Goal: Use online tool/utility: Utilize a website feature to perform a specific function

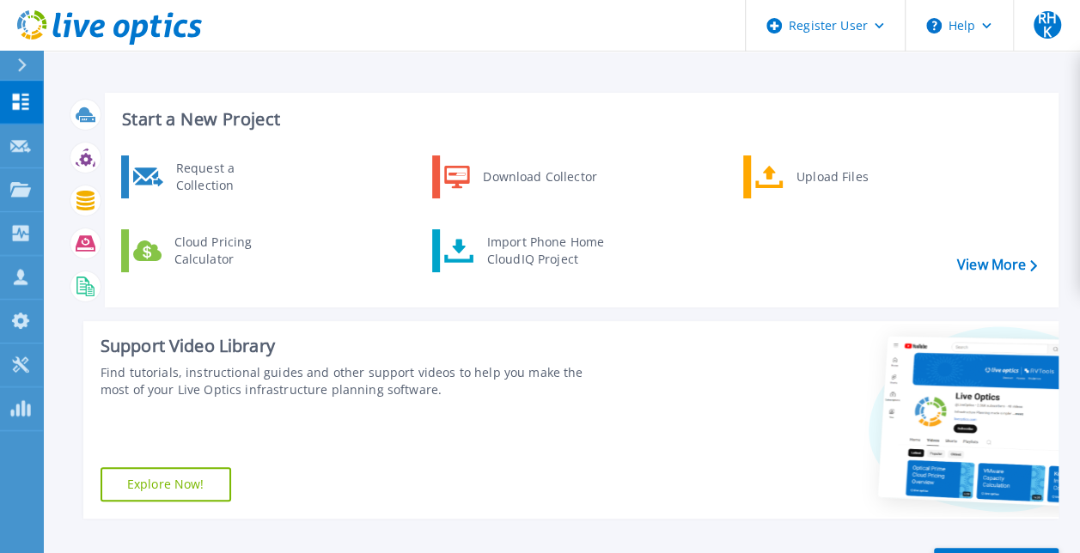
click at [21, 74] on div at bounding box center [28, 65] width 27 height 29
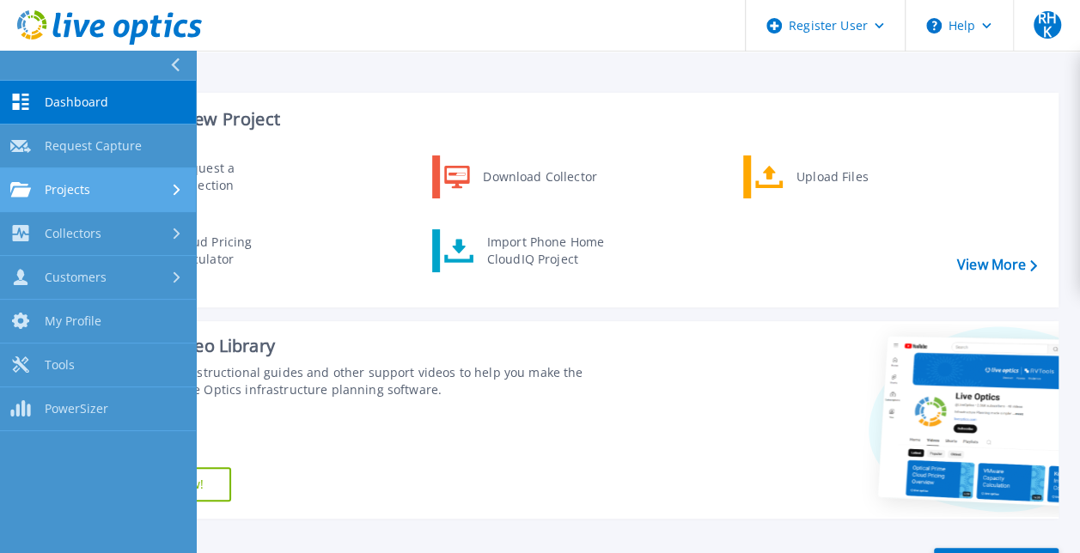
click at [119, 192] on div "Projects" at bounding box center [97, 189] width 175 height 15
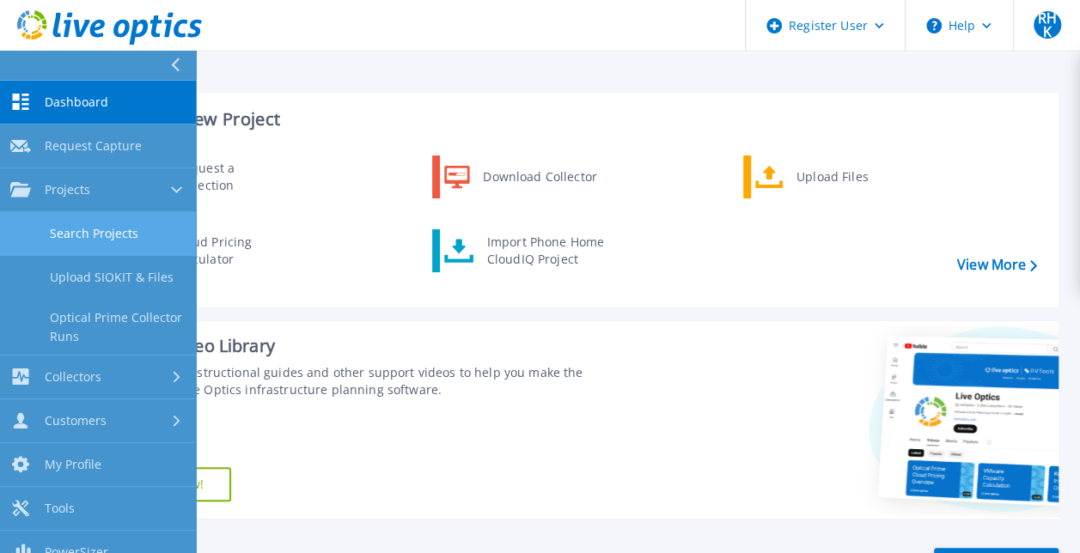
click at [155, 241] on link "Search Projects" at bounding box center [98, 234] width 196 height 44
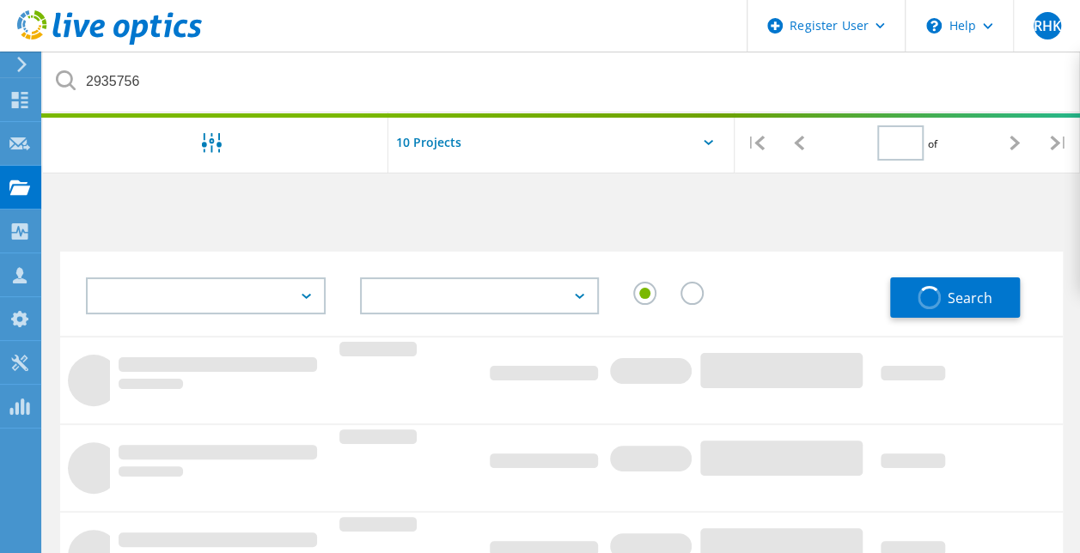
type input "1"
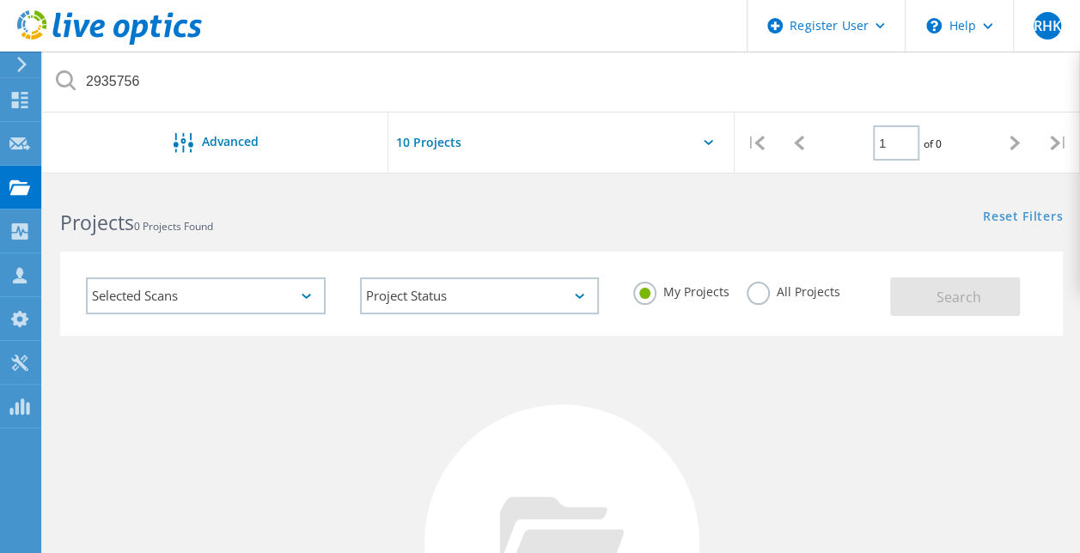
click at [26, 65] on use at bounding box center [21, 64] width 9 height 15
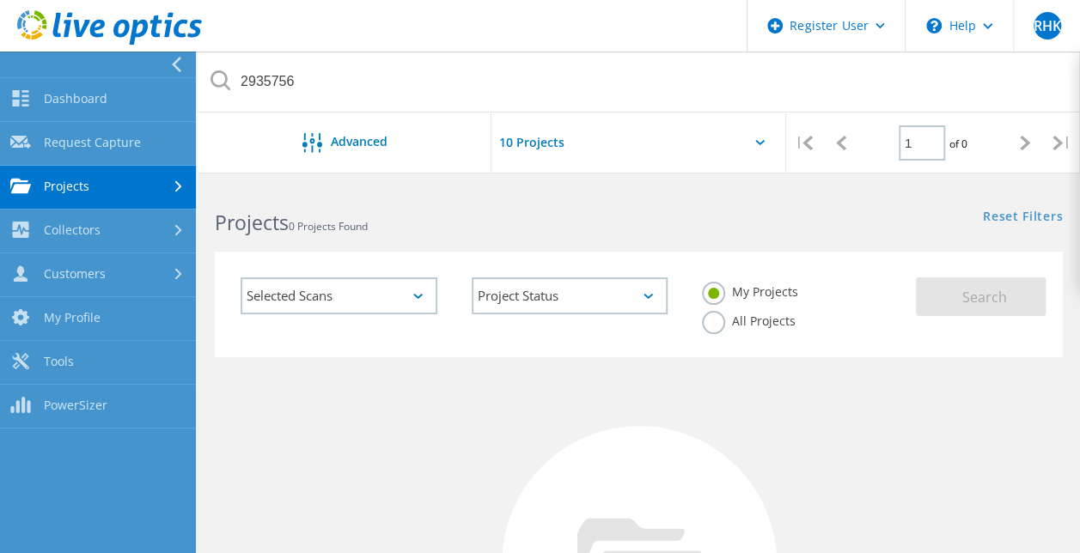
click at [129, 197] on link "Projects" at bounding box center [98, 188] width 196 height 44
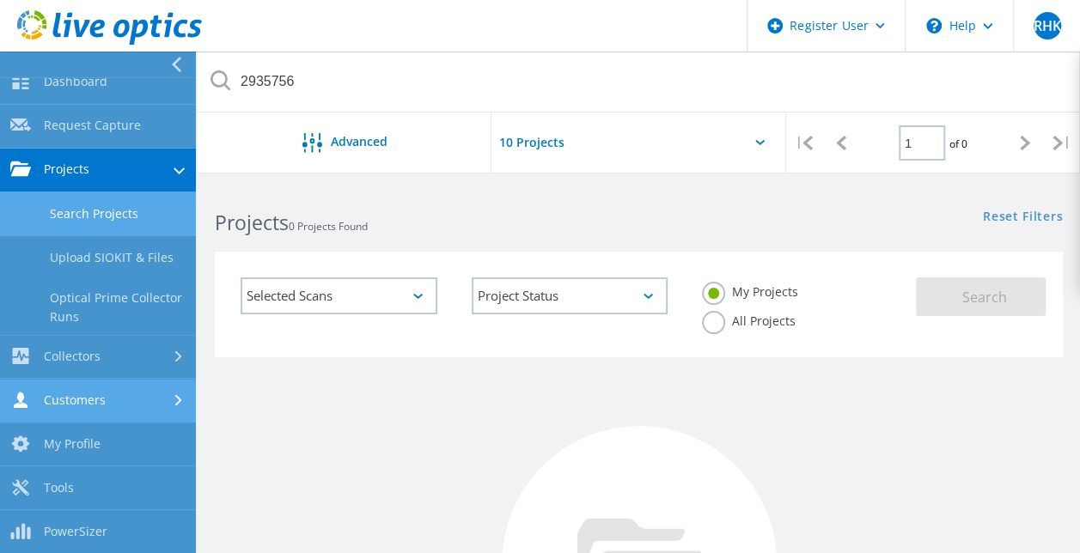
scroll to position [16, 0]
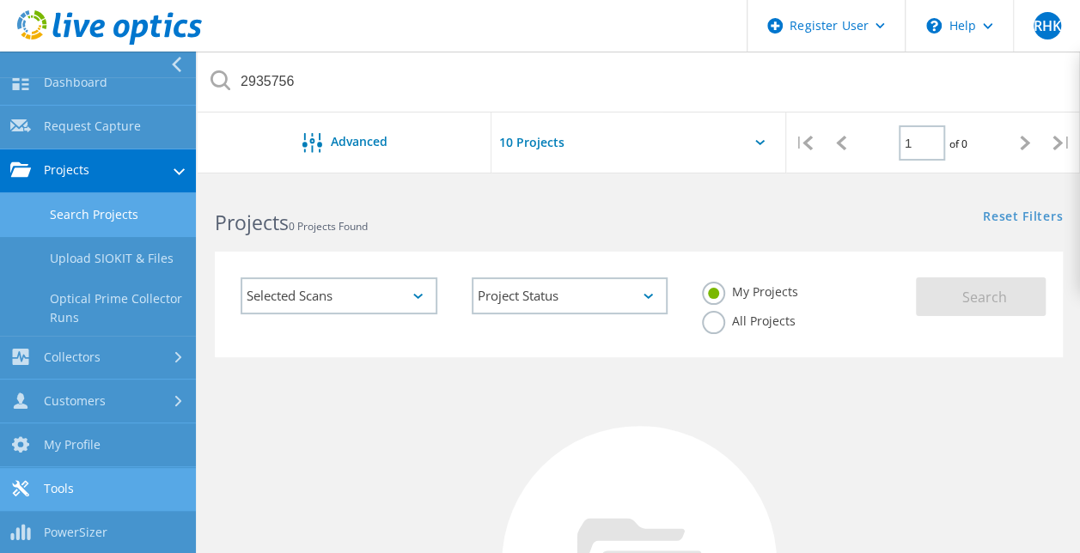
click at [72, 488] on link "Tools" at bounding box center [98, 490] width 196 height 44
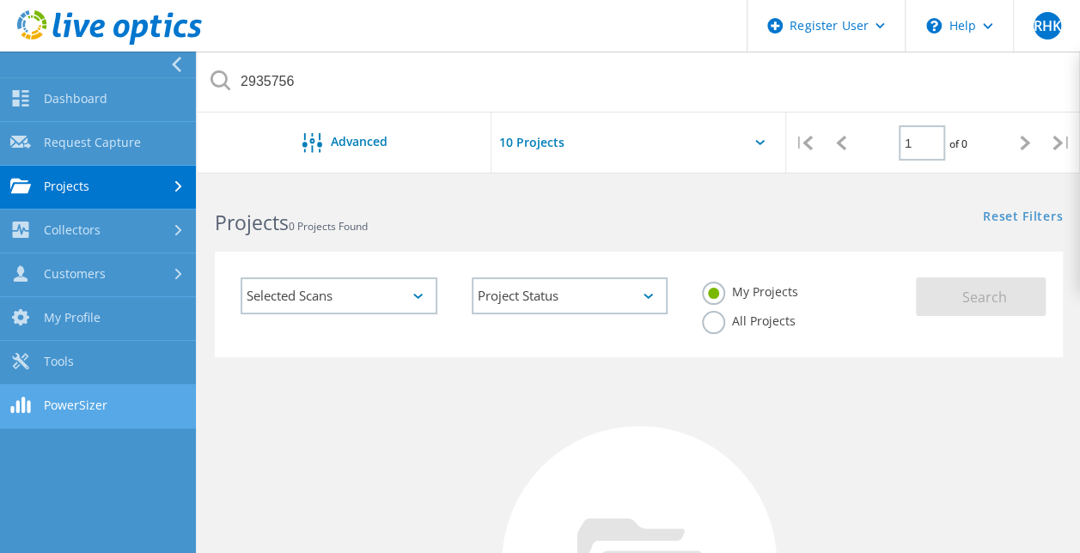
scroll to position [0, 0]
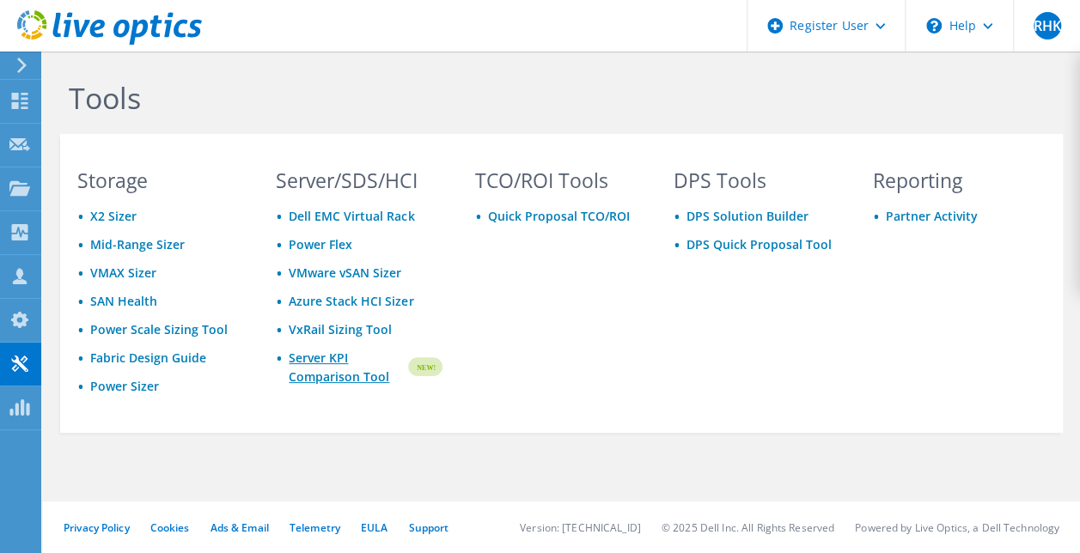
click at [311, 371] on link "Server KPI Comparison Tool" at bounding box center [347, 368] width 116 height 38
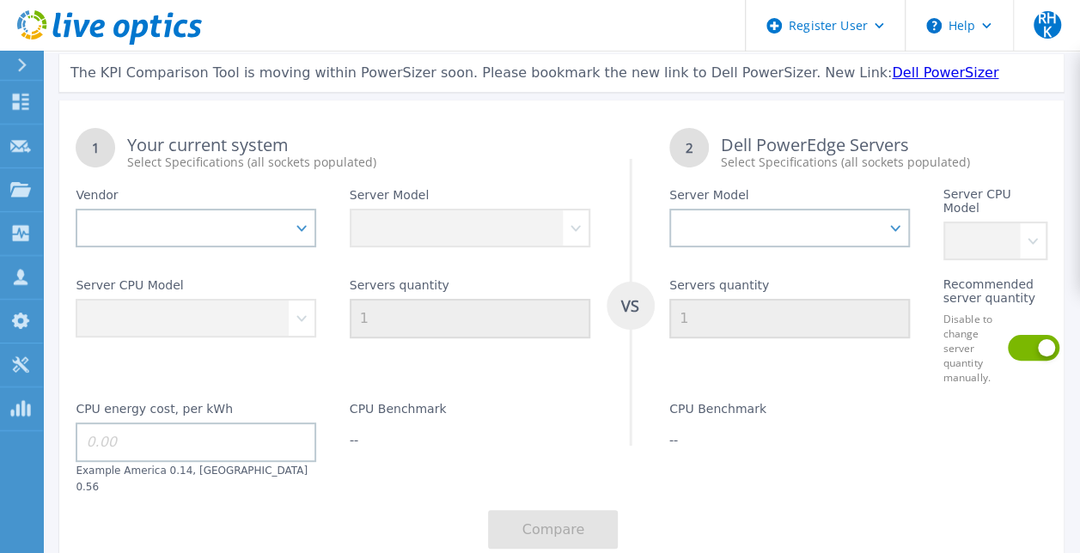
scroll to position [65, 0]
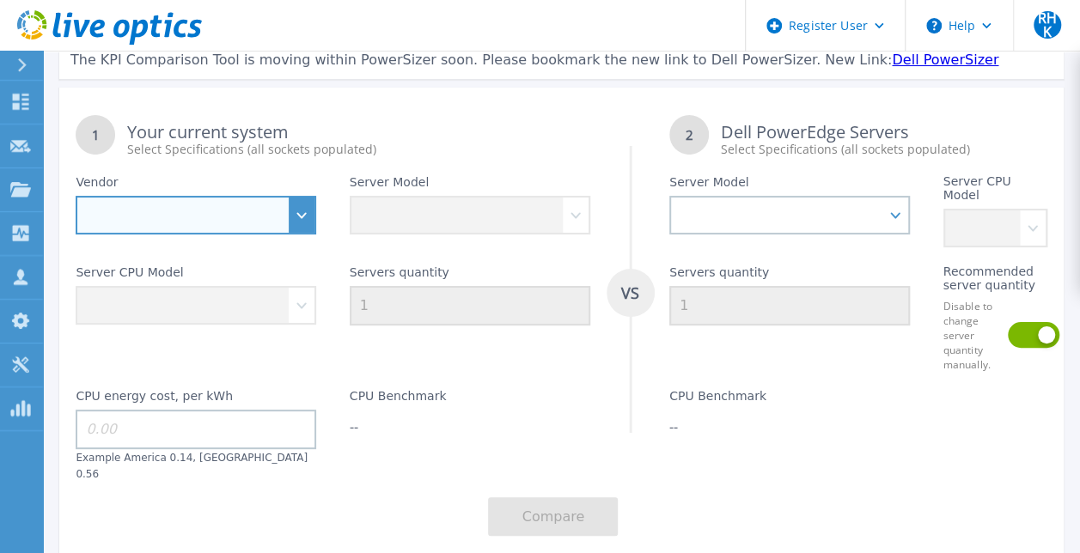
click at [311, 208] on select "Dell HPE Lenovo Supermicro" at bounding box center [196, 215] width 241 height 39
select select "Dell"
click at [76, 196] on select "Dell HPE Lenovo Supermicro" at bounding box center [196, 215] width 241 height 39
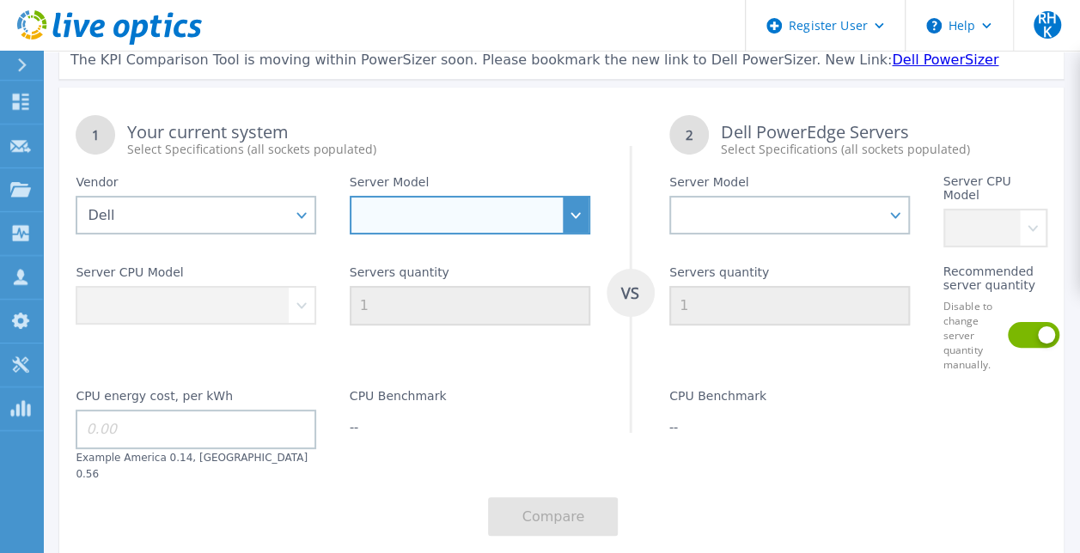
click at [491, 215] on select "PowerEdge C6520 PowerEdge C6525 PowerEdge HS5610 PowerEdge HS5620 PowerEdge R24…" at bounding box center [470, 215] width 241 height 39
select select "PowerEdge R660"
click at [350, 196] on select "PowerEdge C6520 PowerEdge C6525 PowerEdge HS5610 PowerEdge HS5620 PowerEdge R24…" at bounding box center [470, 215] width 241 height 39
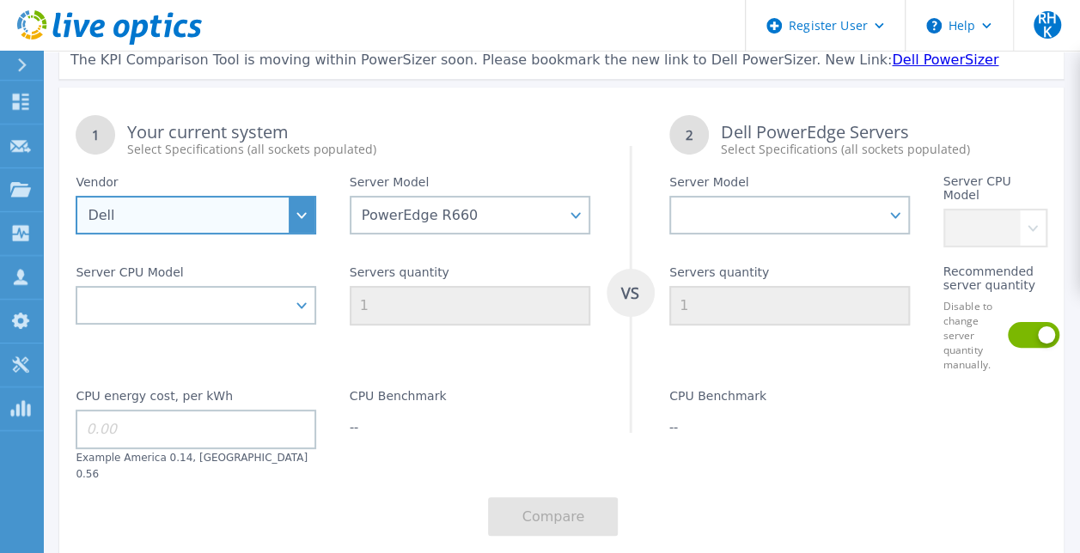
click at [254, 221] on select "Dell HPE Lenovo Supermicro" at bounding box center [196, 215] width 241 height 39
click at [198, 207] on select "Dell HPE Lenovo Supermicro" at bounding box center [196, 215] width 241 height 39
click at [191, 230] on select "Dell HPE Lenovo Supermicro" at bounding box center [196, 215] width 241 height 39
select select
click at [76, 196] on select "Dell HPE Lenovo Supermicro" at bounding box center [196, 215] width 241 height 39
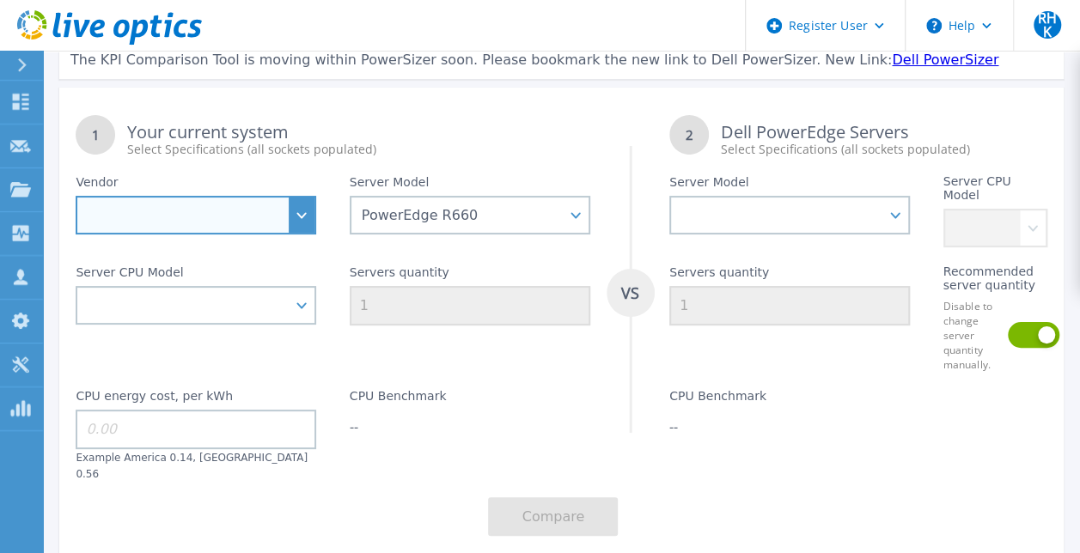
select select
click at [268, 211] on select "Dell HPE Lenovo Supermicro" at bounding box center [196, 215] width 241 height 39
select select "Dell"
click at [76, 196] on select "Dell HPE Lenovo Supermicro" at bounding box center [196, 215] width 241 height 39
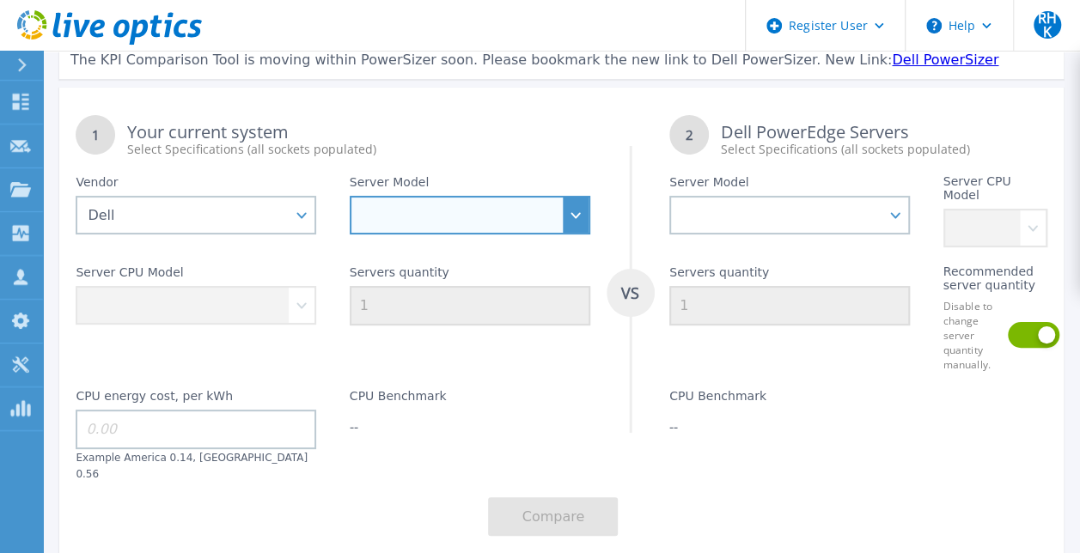
click at [581, 217] on select "PowerEdge C6520 PowerEdge C6525 PowerEdge HS5610 PowerEdge HS5620 PowerEdge R24…" at bounding box center [470, 215] width 241 height 39
select select "PowerEdge R660"
click at [350, 196] on select "PowerEdge C6520 PowerEdge C6525 PowerEdge HS5610 PowerEdge HS5620 PowerEdge R24…" at bounding box center [470, 215] width 241 height 39
click at [579, 211] on select "PowerEdge C6520 PowerEdge C6525 PowerEdge HS5610 PowerEdge HS5620 PowerEdge R24…" at bounding box center [470, 215] width 241 height 39
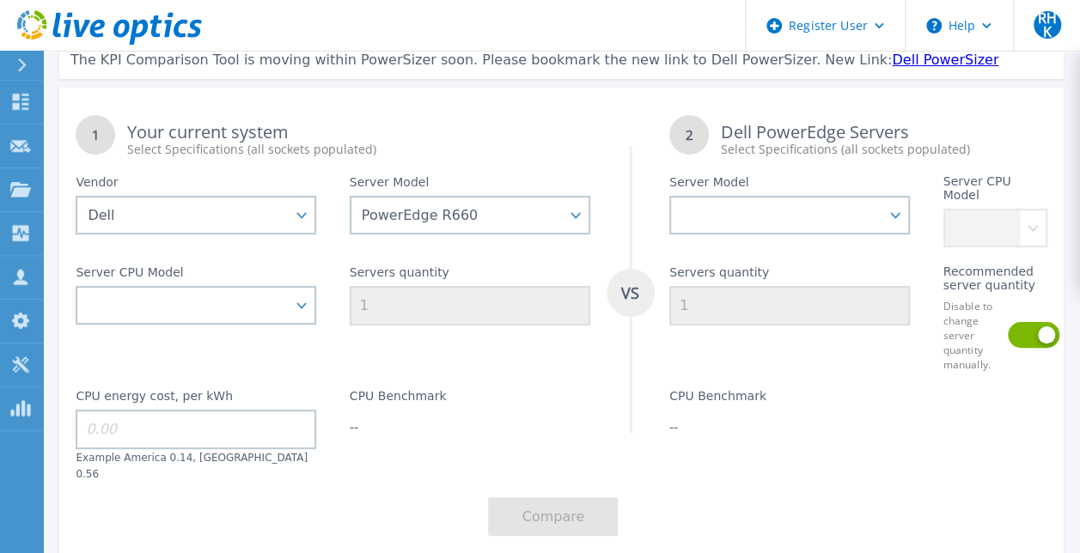
click at [706, 469] on div "1 Your current system Select Specifications (all sockets populated) VS 2 Dell P…" at bounding box center [561, 326] width 1005 height 455
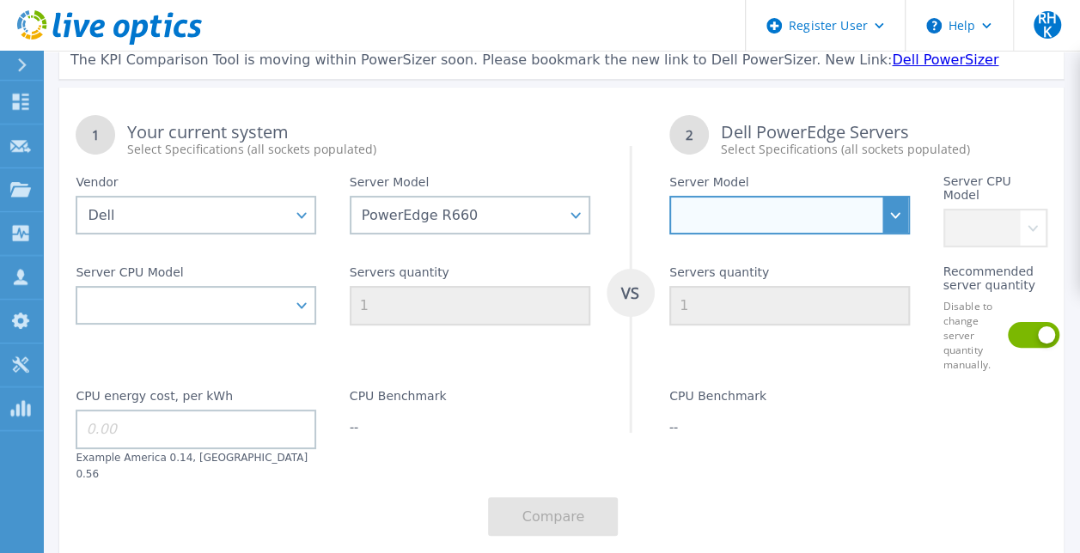
click at [895, 223] on select "PowerEdge C6520 PowerEdge C6525 PowerEdge HS5610 PowerEdge HS5620 PowerEdge R24…" at bounding box center [789, 215] width 241 height 39
select select "PowerEdge R660"
click at [669, 196] on select "PowerEdge C6520 PowerEdge C6525 PowerEdge HS5610 PowerEdge HS5620 PowerEdge R24…" at bounding box center [789, 215] width 241 height 39
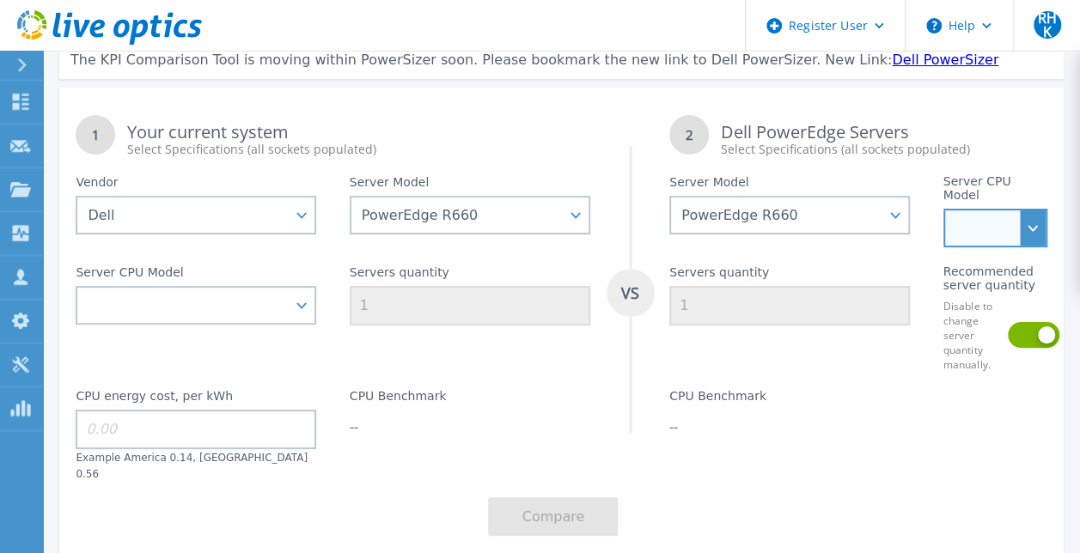
click at [1011, 213] on select "Intel Xeon Gold 6414U 2GHz Intel Xeon Gold 6430 2.1GHz Intel Xeon Gold 6454S 2.…" at bounding box center [996, 228] width 104 height 39
click at [999, 217] on select "Intel Xeon Gold 6414U 2GHz Intel Xeon Gold 6430 2.1GHz Intel Xeon Gold 6454S 2.…" at bounding box center [996, 228] width 104 height 39
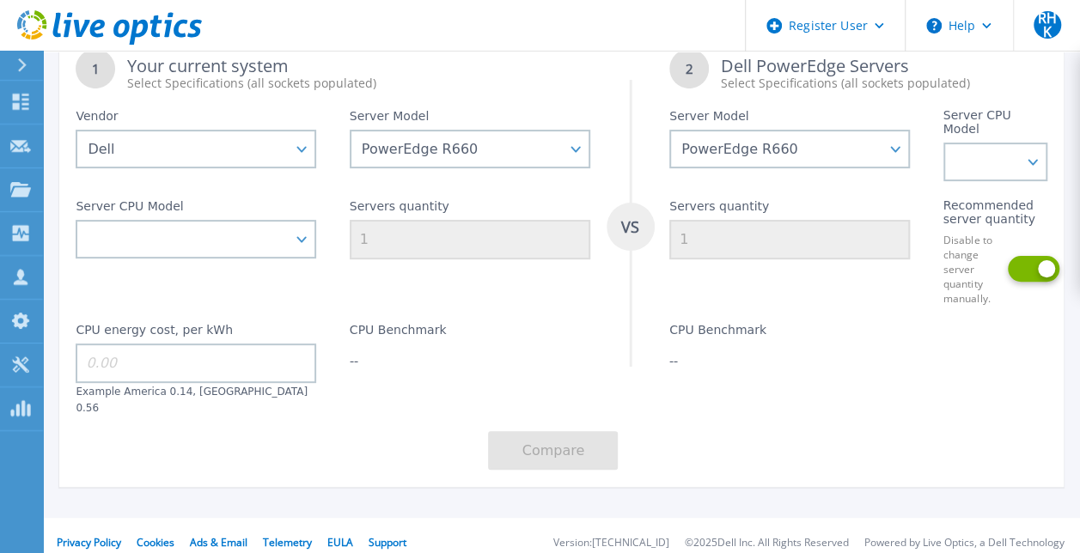
click at [1016, 271] on button at bounding box center [1024, 269] width 33 height 26
click at [1034, 274] on button at bounding box center [1024, 269] width 33 height 26
click at [1014, 157] on select "Intel Xeon Gold 6414U 2GHz Intel Xeon Gold 6430 2.1GHz Intel Xeon Gold 6454S 2.…" at bounding box center [996, 162] width 104 height 39
click at [1010, 160] on select "Intel Xeon Gold 6414U 2GHz Intel Xeon Gold 6430 2.1GHz Intel Xeon Gold 6454S 2.…" at bounding box center [996, 162] width 104 height 39
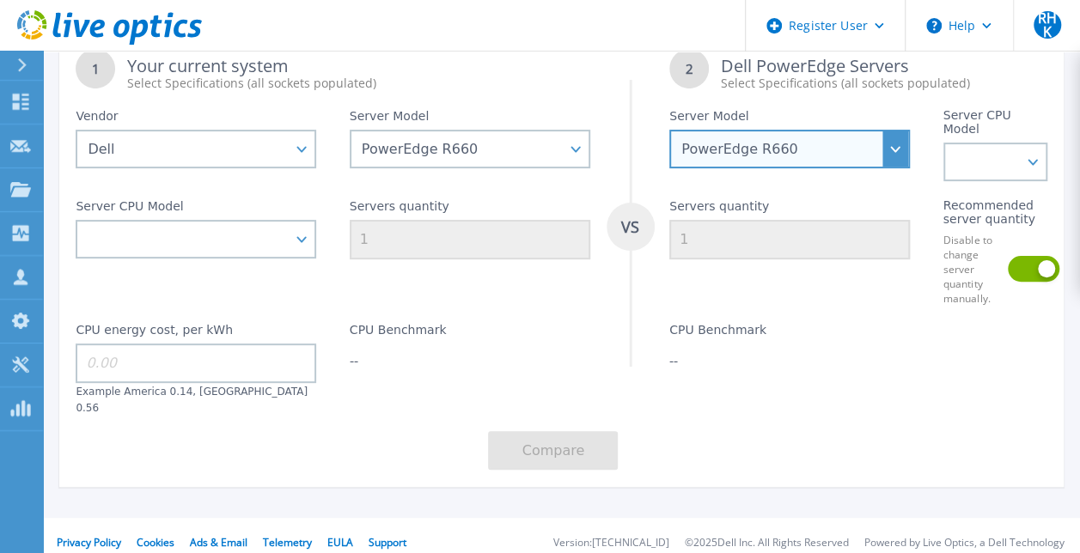
click at [828, 160] on select "PowerEdge C6520 PowerEdge C6525 PowerEdge HS5610 PowerEdge HS5620 PowerEdge R24…" at bounding box center [789, 149] width 241 height 39
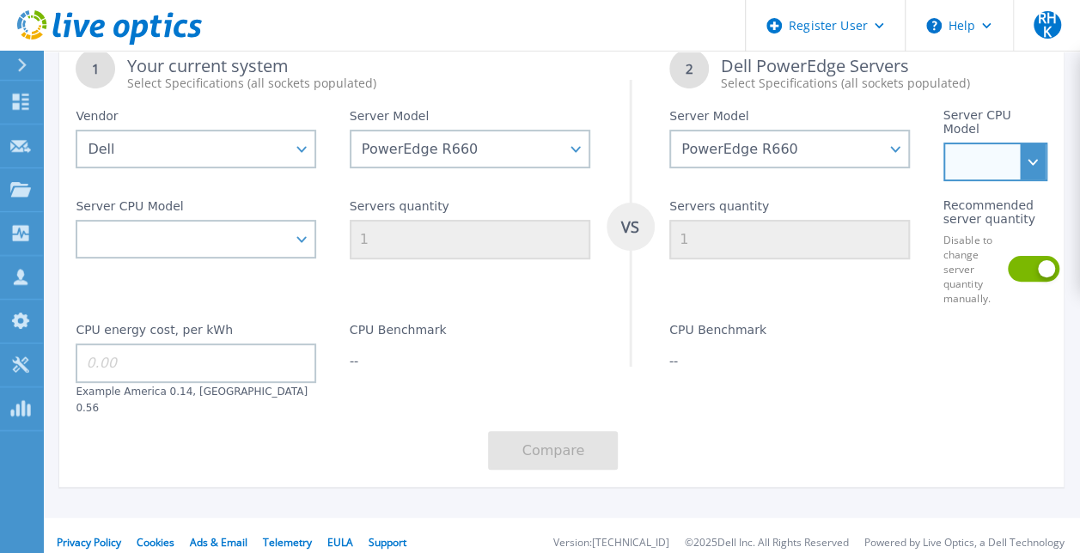
click at [972, 174] on select "Intel Xeon Gold 6414U 2GHz Intel Xeon Gold 6430 2.1GHz Intel Xeon Gold 6454S 2.…" at bounding box center [996, 162] width 104 height 39
click at [1028, 161] on select "Intel Xeon Gold 6414U 2GHz Intel Xeon Gold 6430 2.1GHz Intel Xeon Gold 6454S 2.…" at bounding box center [996, 162] width 104 height 39
click at [737, 417] on div "1 Your current system Select Specifications (all sockets populated) VS 2 Dell P…" at bounding box center [561, 260] width 1005 height 455
click at [992, 152] on select "Intel Xeon Gold 6414U 2GHz Intel Xeon Gold 6430 2.1GHz Intel Xeon Gold 6454S 2.…" at bounding box center [996, 162] width 104 height 39
click at [1038, 157] on select "Intel Xeon Gold 6414U 2GHz Intel Xeon Gold 6430 2.1GHz Intel Xeon Gold 6454S 2.…" at bounding box center [996, 162] width 104 height 39
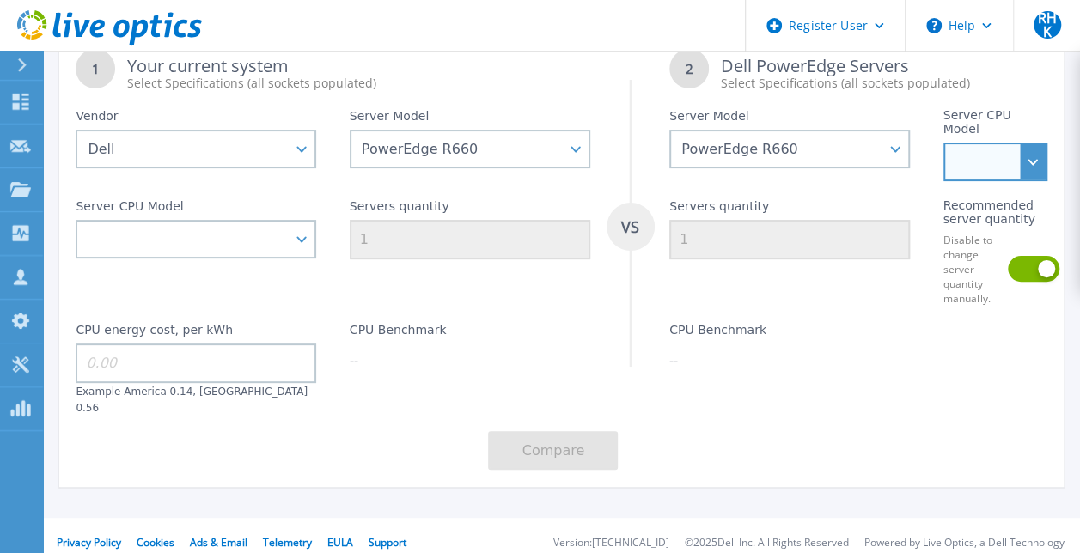
click at [1038, 169] on select "Intel Xeon Gold 6414U 2GHz Intel Xeon Gold 6430 2.1GHz Intel Xeon Gold 6454S 2.…" at bounding box center [996, 162] width 104 height 39
select select "335306"
click at [944, 143] on select "Intel Xeon Gold 6414U 2GHz Intel Xeon Gold 6430 2.1GHz Intel Xeon Gold 6454S 2.…" at bounding box center [996, 162] width 104 height 39
drag, startPoint x: 677, startPoint y: 360, endPoint x: 752, endPoint y: 354, distance: 75.0
click at [752, 354] on div "429.60" at bounding box center [789, 360] width 241 height 17
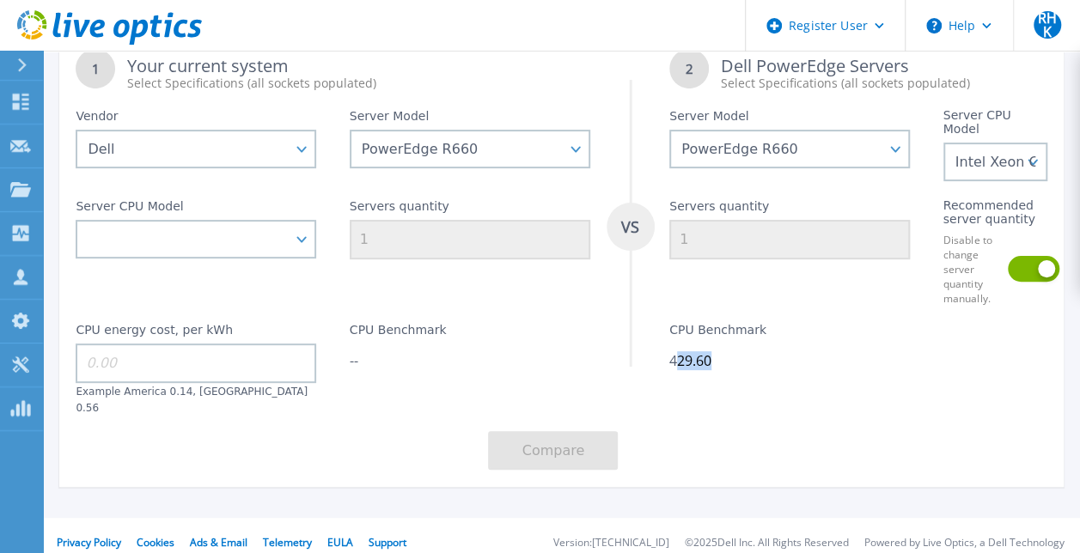
drag, startPoint x: 752, startPoint y: 354, endPoint x: 681, endPoint y: 374, distance: 74.0
click at [681, 374] on div "CPU Benchmark 429.60" at bounding box center [789, 360] width 273 height 109
click at [1031, 266] on button at bounding box center [1024, 269] width 33 height 26
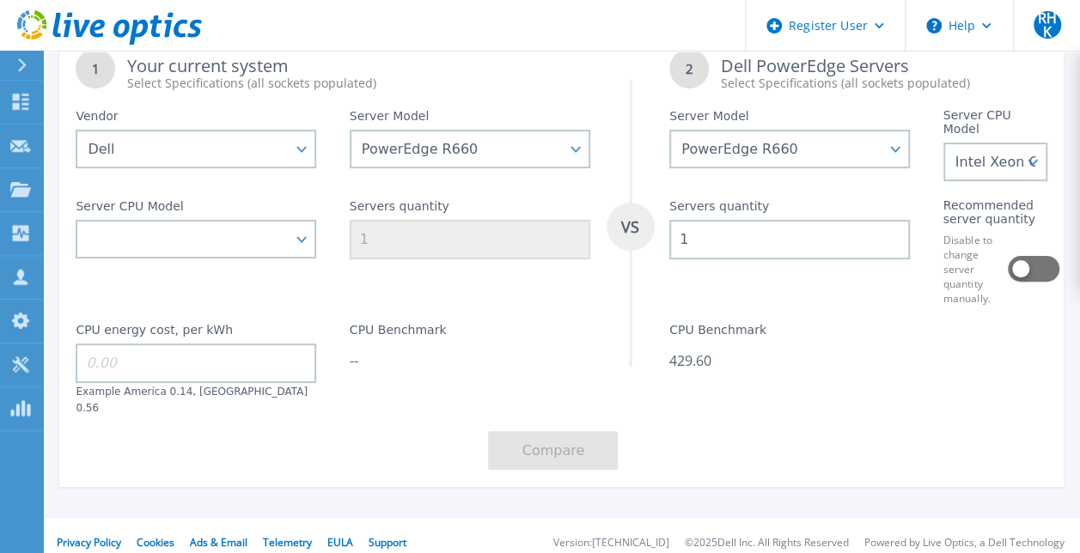
click at [770, 232] on input "1" at bounding box center [789, 240] width 241 height 40
type input "5"
drag, startPoint x: 664, startPoint y: 357, endPoint x: 741, endPoint y: 350, distance: 76.9
click at [741, 350] on div "CPU Benchmark 2,148.00" at bounding box center [789, 360] width 273 height 109
copy div "2,148.00"
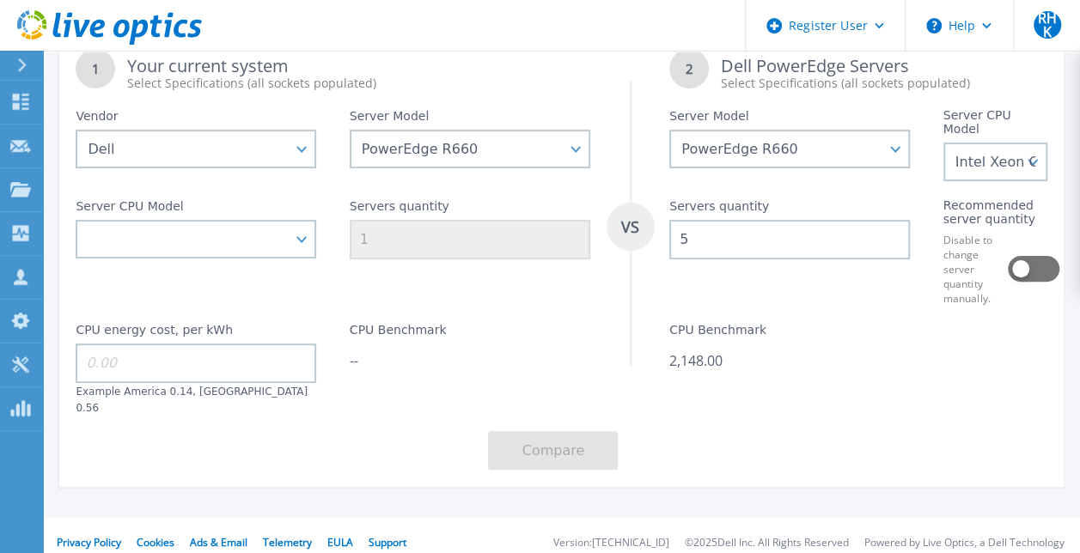
click at [452, 285] on div "Servers quantity 1" at bounding box center [469, 243] width 273 height 124
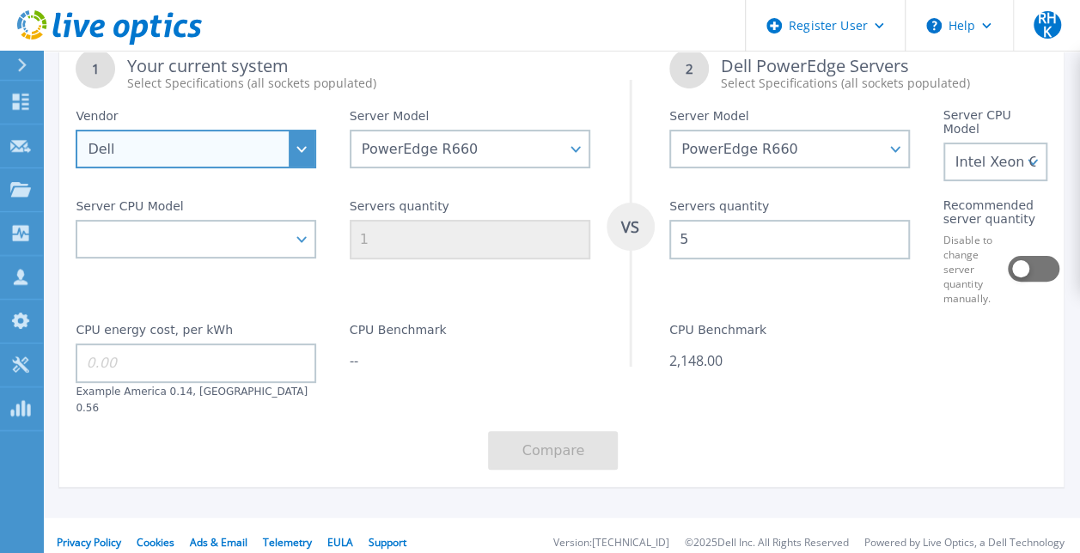
drag, startPoint x: 273, startPoint y: 160, endPoint x: 264, endPoint y: 162, distance: 9.8
click at [264, 162] on select "Dell HPE Lenovo Supermicro" at bounding box center [196, 149] width 241 height 39
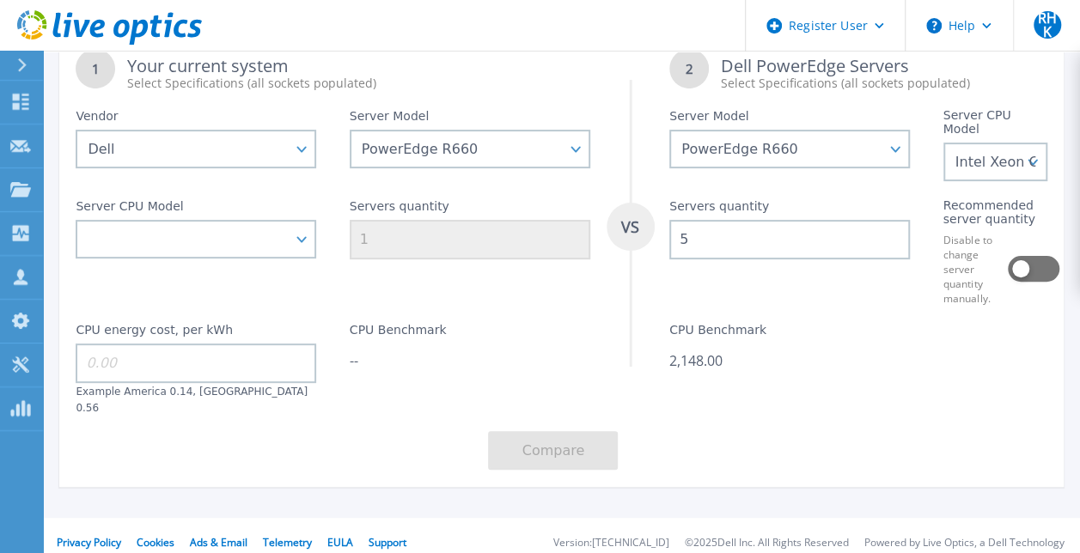
click at [384, 394] on div "CPU Benchmark --" at bounding box center [469, 360] width 273 height 109
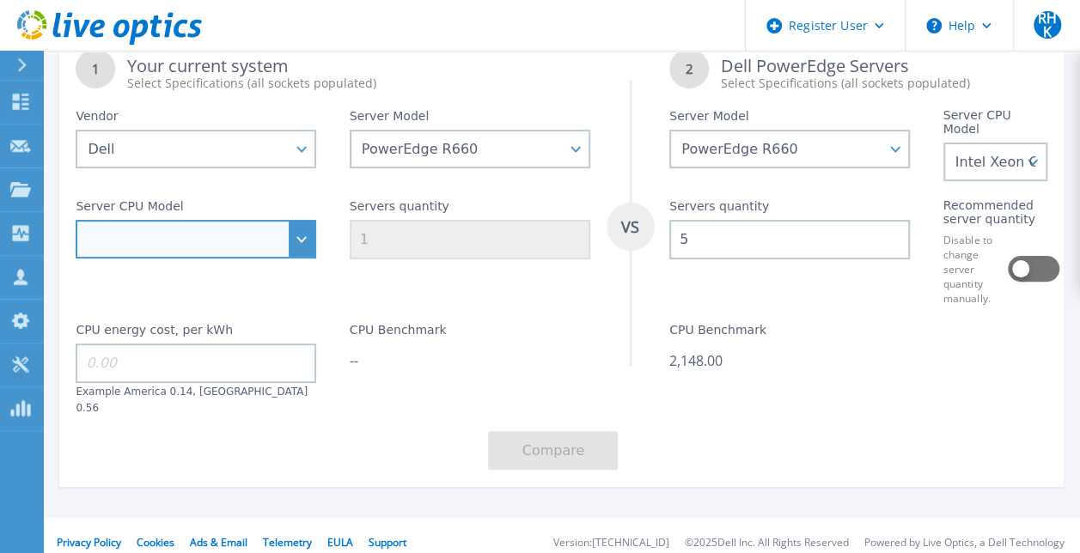
click at [294, 239] on select "Intel Xeon Gold 6414U 2GHz Intel Xeon Gold 6430 2.1GHz Intel Xeon Gold 6454S 2.…" at bounding box center [196, 239] width 241 height 39
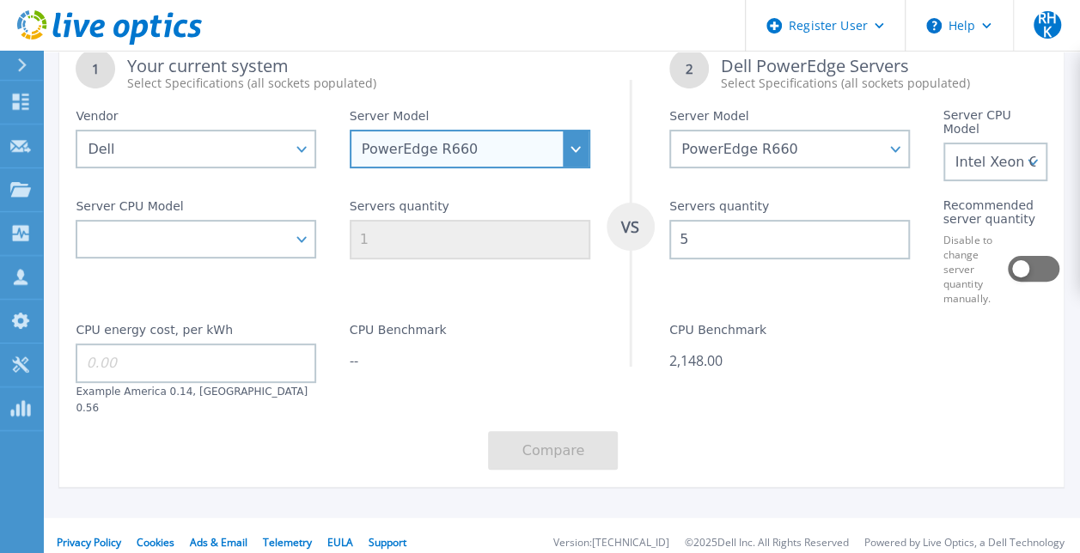
click at [467, 163] on select "PowerEdge C6520 PowerEdge C6525 PowerEdge HS5610 PowerEdge HS5620 PowerEdge R24…" at bounding box center [470, 149] width 241 height 39
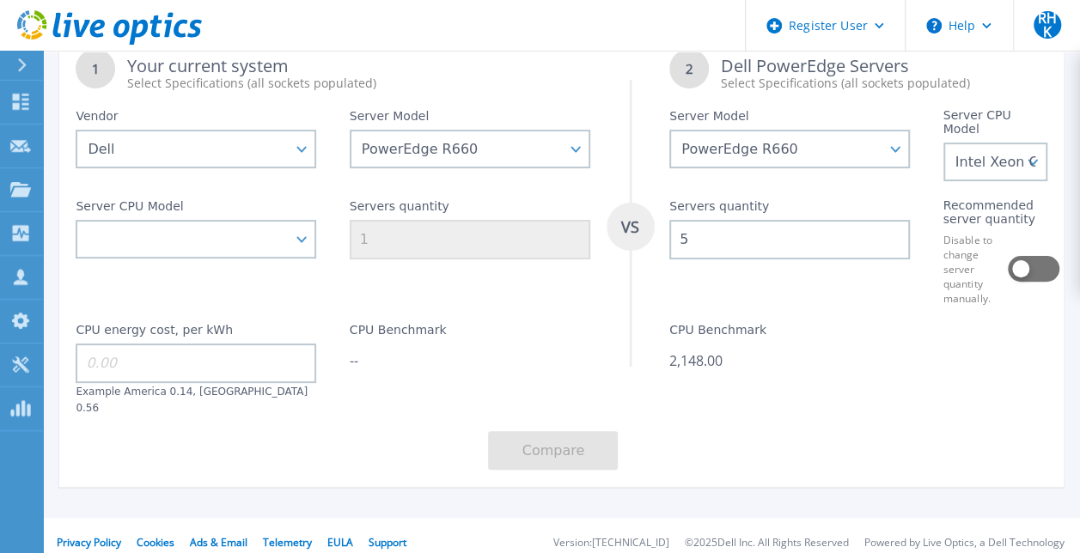
click at [699, 409] on div "1 Your current system Select Specifications (all sockets populated) VS 2 Dell P…" at bounding box center [561, 260] width 1005 height 455
click at [832, 372] on div "CPU Benchmark 2,148.00" at bounding box center [789, 360] width 273 height 109
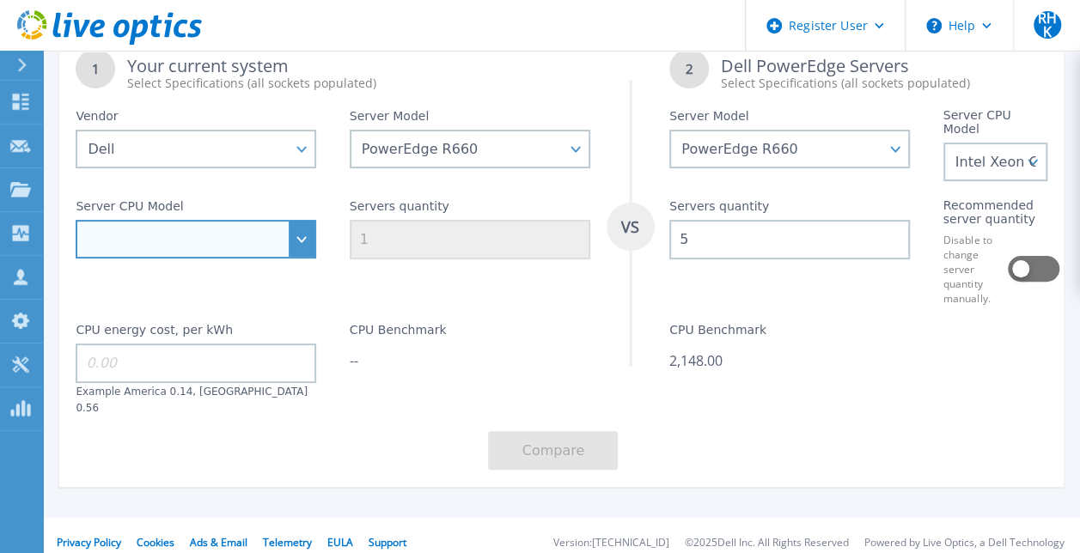
click at [172, 241] on select "Intel Xeon Gold 6414U 2GHz Intel Xeon Gold 6430 2.1GHz Intel Xeon Gold 6454S 2.…" at bounding box center [196, 239] width 241 height 39
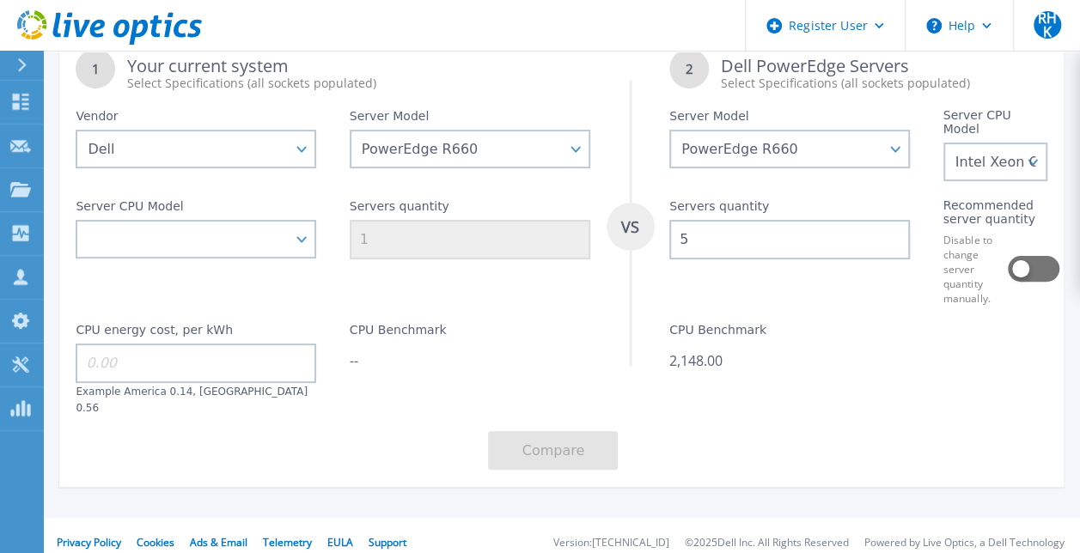
click at [350, 341] on label "CPU Benchmark" at bounding box center [398, 333] width 97 height 21
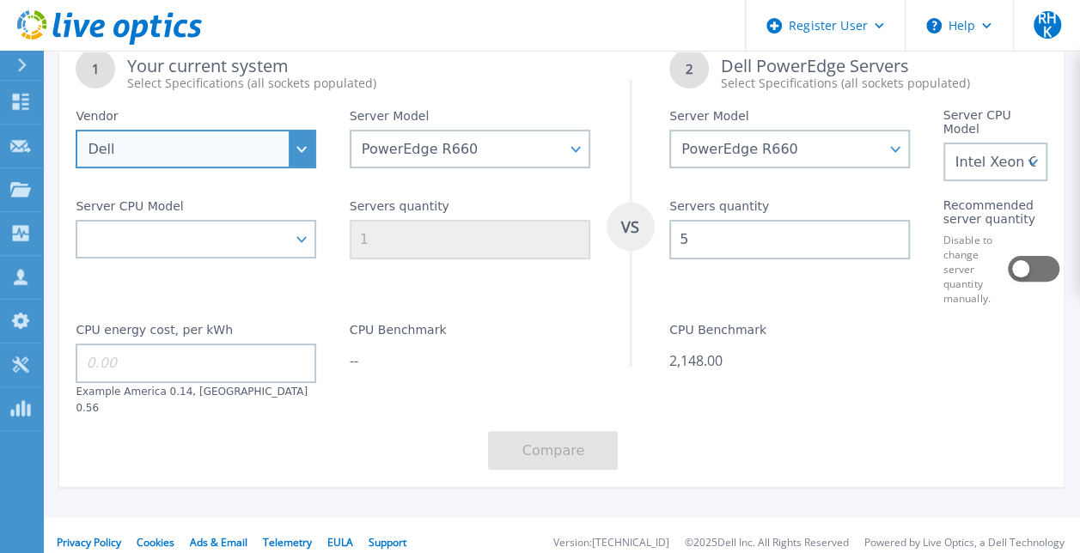
click at [301, 156] on select "Dell HPE Lenovo Supermicro" at bounding box center [196, 149] width 241 height 39
select select "HPE"
click at [76, 130] on select "Dell HPE Lenovo Supermicro" at bounding box center [196, 149] width 241 height 39
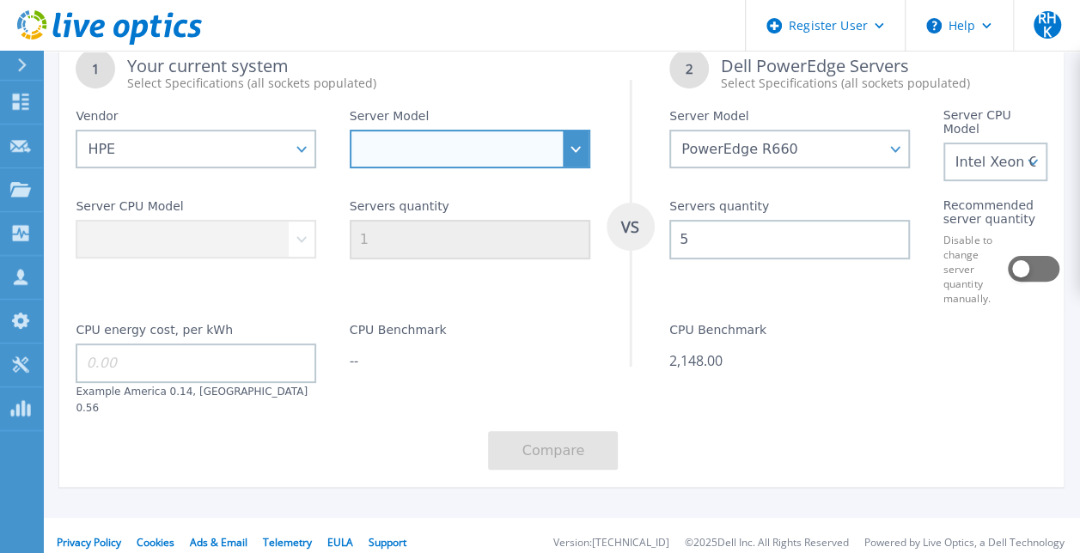
click at [485, 161] on select "Cloudline CL3150 Compute Scale-up Server 3200 DL110 DL145 DL20 DL320 DL325 DL34…" at bounding box center [470, 149] width 241 height 39
select select "ProLiant BL460c"
click at [350, 130] on select "Cloudline CL3150 Compute Scale-up Server 3200 DL110 DL145 DL20 DL320 DL325 DL34…" at bounding box center [470, 149] width 241 height 39
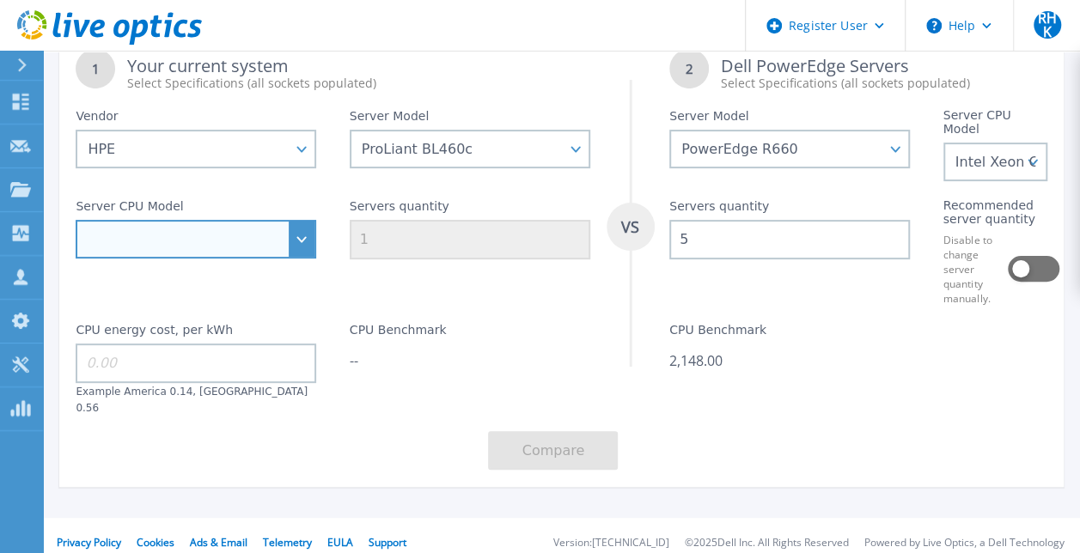
click at [244, 237] on select "Intel Xeon 3104 1.7GHz Intel Xeon 3106 1.7GHz Intel Xeon 3204 1.9GHz Intel Xeon…" at bounding box center [196, 239] width 241 height 39
select select "338099"
click at [76, 220] on select "Intel Xeon 3104 1.7GHz Intel Xeon 3106 1.7GHz Intel Xeon 3204 1.9GHz Intel Xeon…" at bounding box center [196, 239] width 241 height 39
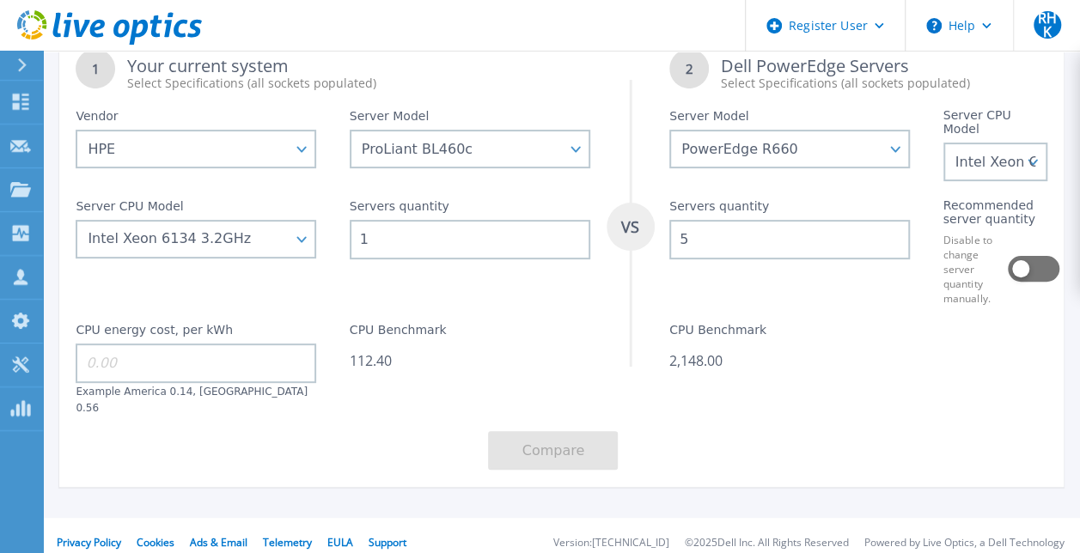
click at [422, 237] on input "1" at bounding box center [470, 240] width 241 height 40
type input "8"
click at [253, 359] on input at bounding box center [196, 364] width 241 height 40
drag, startPoint x: 231, startPoint y: 333, endPoint x: 74, endPoint y: 330, distance: 157.3
click at [74, 330] on div "CPU energy cost, per kWh Example America 0.14, Europe 0.56" at bounding box center [195, 360] width 273 height 109
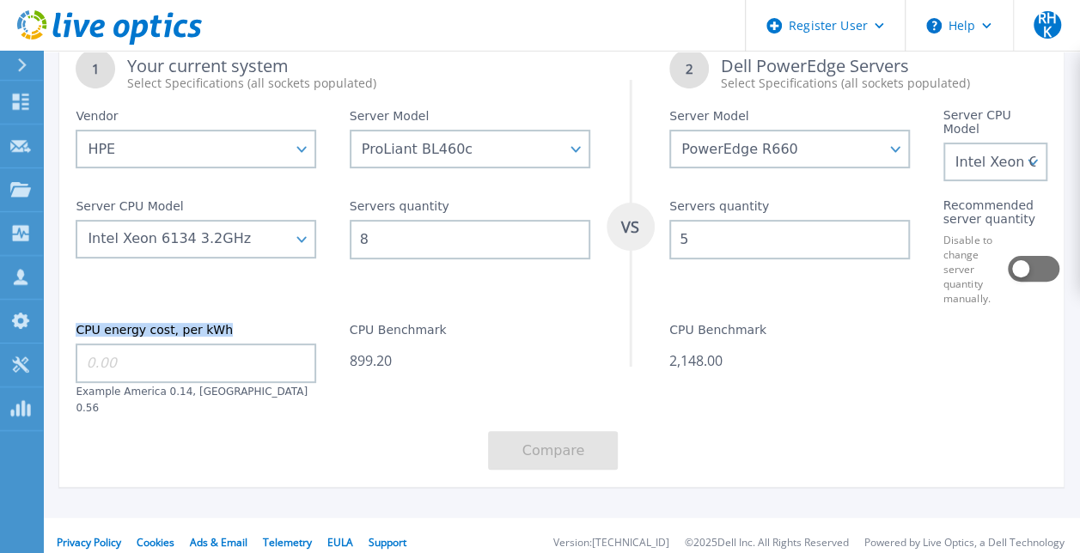
copy label "CPU energy cost, per kWh"
click at [203, 364] on input at bounding box center [196, 364] width 241 height 40
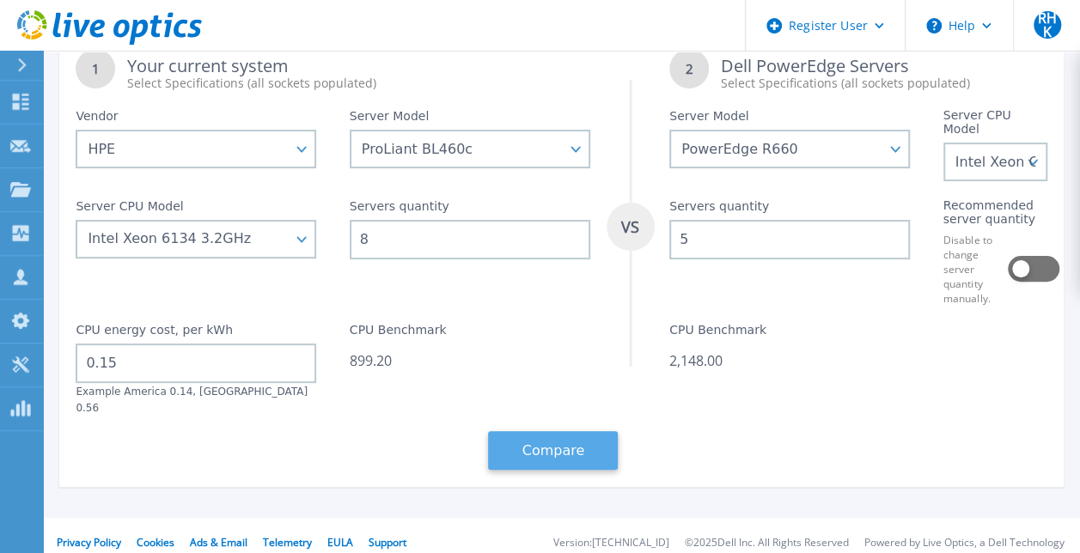
type input "0.15"
click at [548, 437] on button "Compare" at bounding box center [553, 450] width 130 height 39
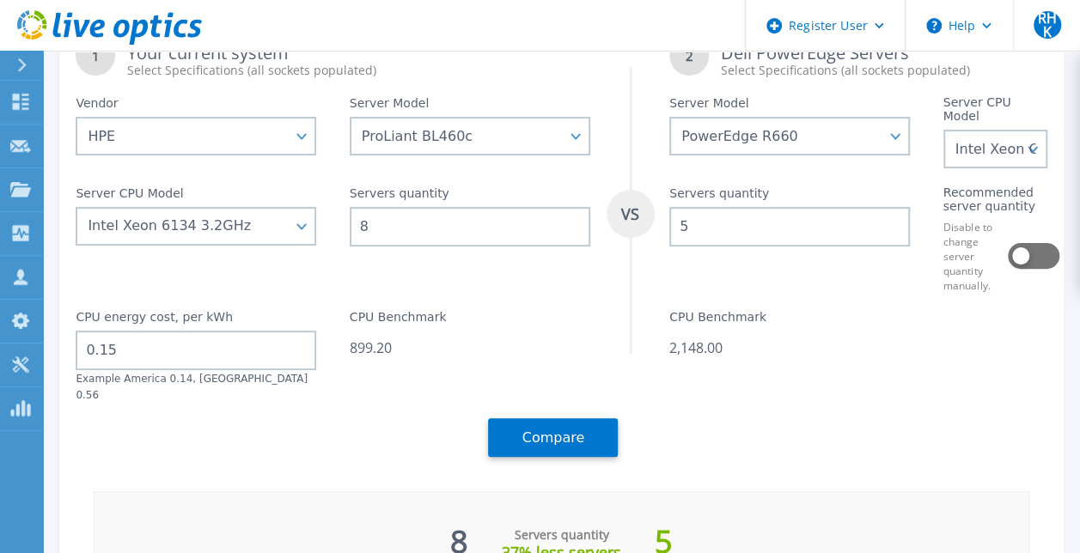
scroll to position [145, 0]
click at [371, 344] on div "899.20" at bounding box center [470, 347] width 241 height 17
drag, startPoint x: 371, startPoint y: 344, endPoint x: 525, endPoint y: 351, distance: 154.0
click at [525, 351] on div "899.20" at bounding box center [470, 347] width 241 height 17
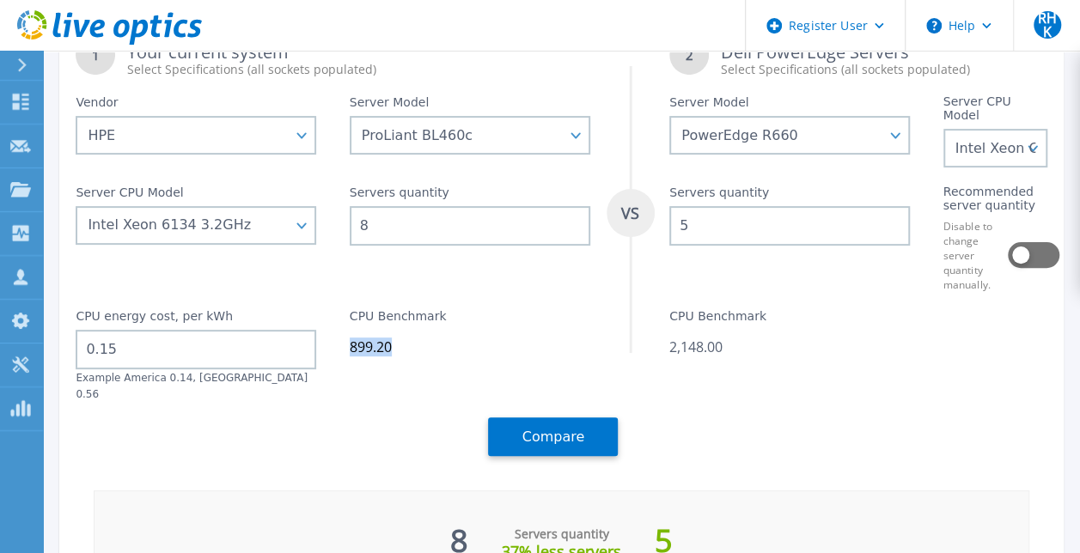
click at [418, 380] on div "CPU Benchmark 899.20" at bounding box center [469, 346] width 273 height 109
drag, startPoint x: 348, startPoint y: 316, endPoint x: 457, endPoint y: 351, distance: 114.4
click at [457, 351] on div "CPU Benchmark 899.20" at bounding box center [469, 346] width 273 height 109
drag, startPoint x: 457, startPoint y: 351, endPoint x: 751, endPoint y: 407, distance: 299.3
click at [751, 407] on div "1 Your current system Select Specifications (all sockets populated) VS 2 Dell P…" at bounding box center [561, 246] width 1005 height 455
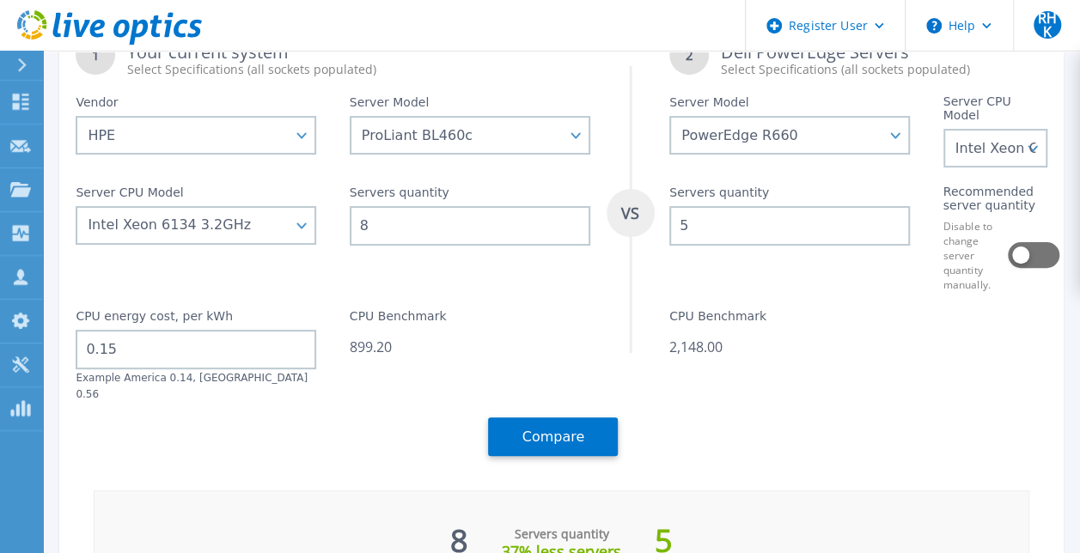
click at [694, 350] on div "2,148.00" at bounding box center [789, 347] width 241 height 17
copy div "2,148.00"
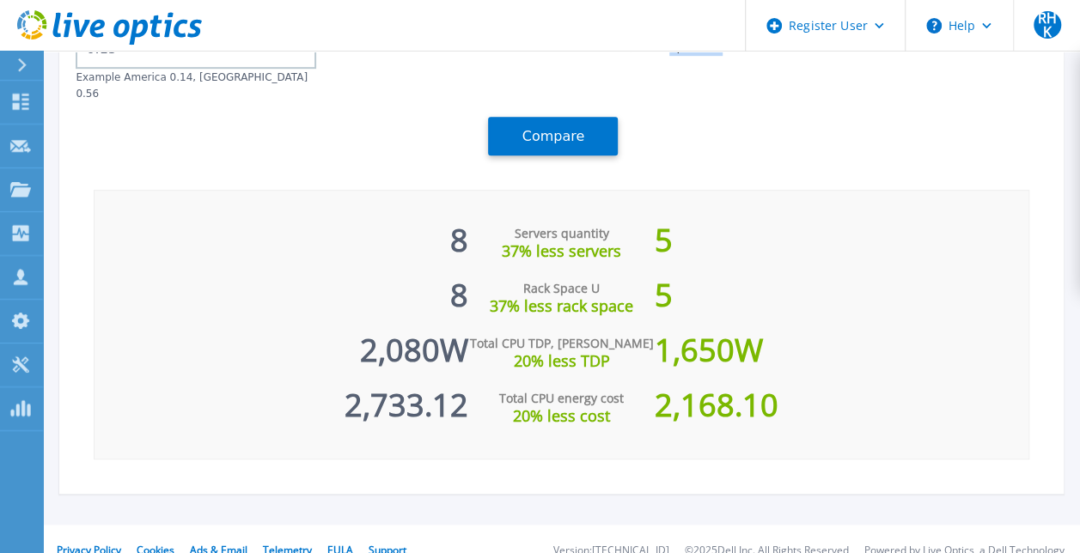
scroll to position [454, 0]
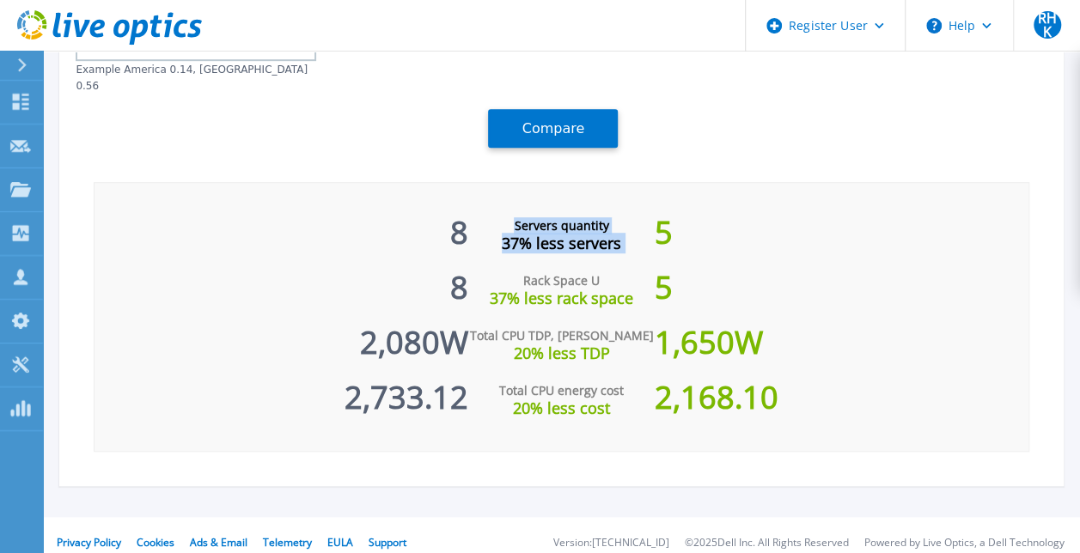
drag, startPoint x: 502, startPoint y: 202, endPoint x: 657, endPoint y: 228, distance: 156.8
click at [657, 228] on div "8 Servers quantity 37% less servers 5 8 Rack Space U 37% less rack space 5 2,08…" at bounding box center [562, 317] width 936 height 270
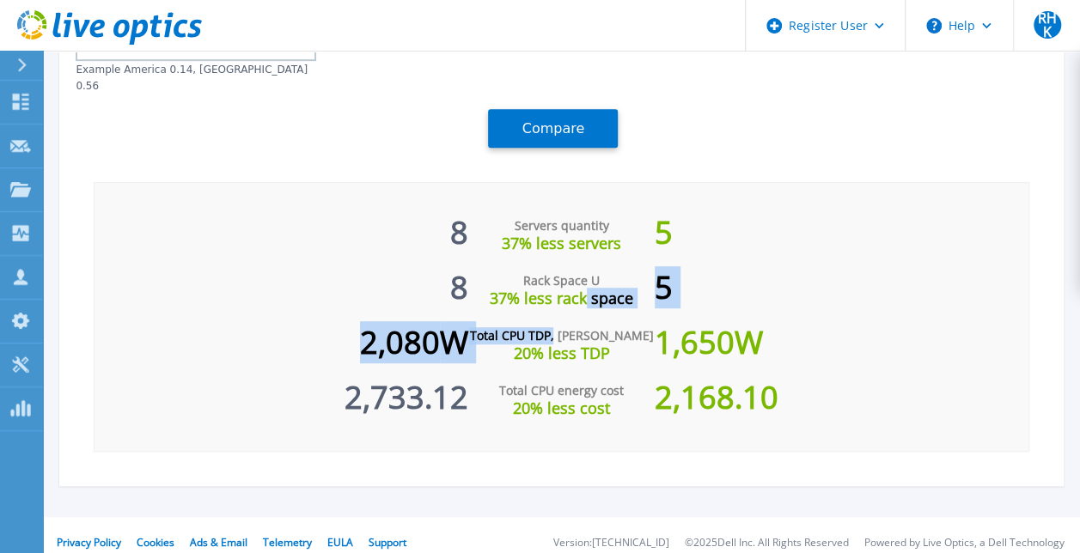
drag, startPoint x: 657, startPoint y: 228, endPoint x: 586, endPoint y: 291, distance: 94.9
click at [586, 291] on div "8 Servers quantity 37% less servers 5 8 Rack Space U 37% less rack space 5 2,08…" at bounding box center [562, 317] width 936 height 270
drag, startPoint x: 586, startPoint y: 291, endPoint x: 524, endPoint y: 320, distance: 68.1
click at [524, 327] on div "Total CPU TDP, Watts" at bounding box center [561, 335] width 186 height 17
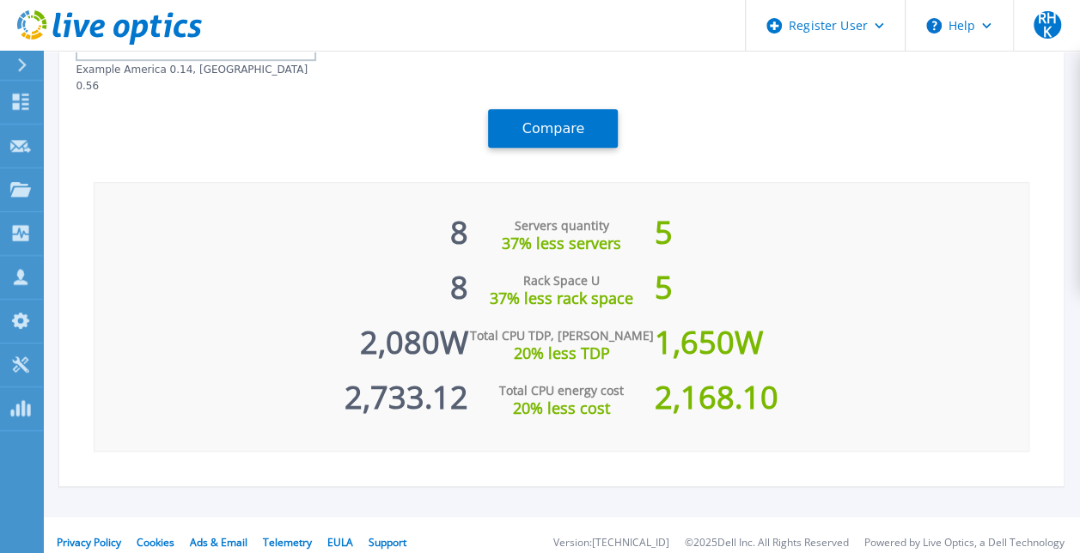
click at [479, 345] on div "20% less TDP" at bounding box center [561, 353] width 186 height 17
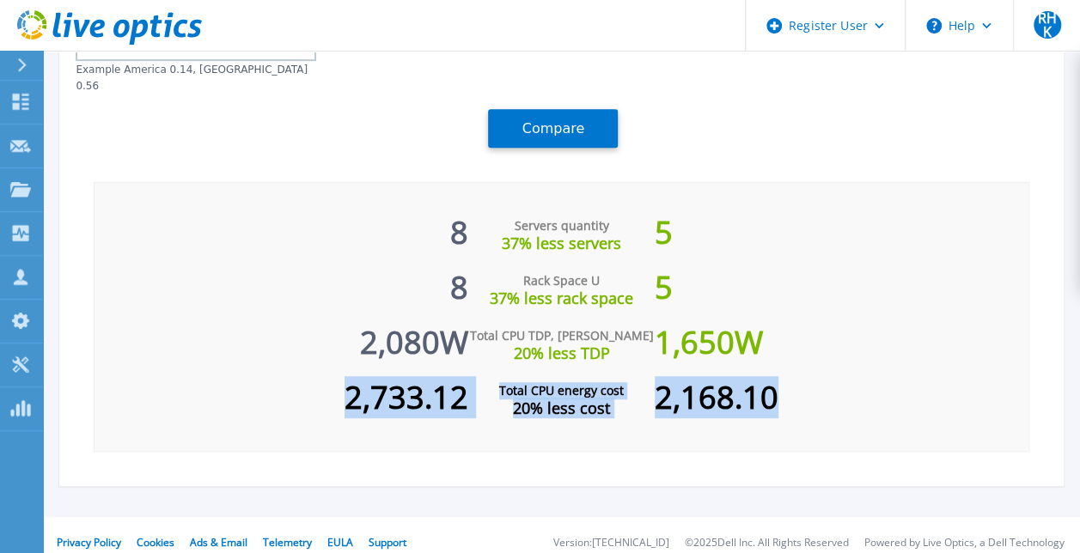
drag, startPoint x: 350, startPoint y: 370, endPoint x: 793, endPoint y: 380, distance: 443.5
click at [793, 380] on div "8 Servers quantity 37% less servers 5 8 Rack Space U 37% less rack space 5 2,08…" at bounding box center [562, 317] width 936 height 270
drag, startPoint x: 793, startPoint y: 380, endPoint x: 744, endPoint y: 412, distance: 58.9
click at [744, 412] on div "8 Servers quantity 37% less servers 5 8 Rack Space U 37% less rack space 5 2,08…" at bounding box center [562, 317] width 936 height 270
click at [678, 426] on div "8 Servers quantity 37% less servers 5 8 Rack Space U 37% less rack space 5 2,08…" at bounding box center [562, 317] width 936 height 270
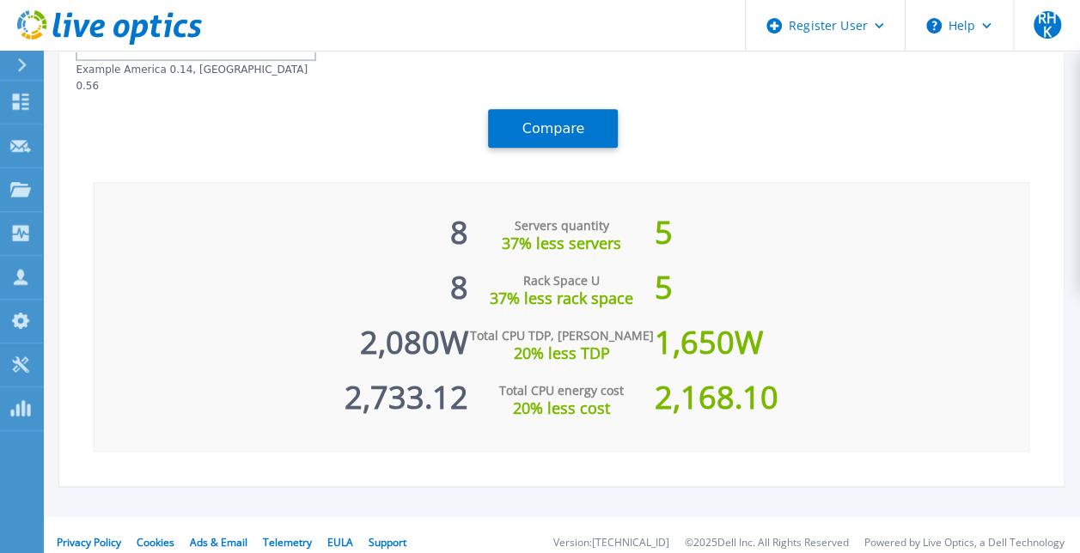
click at [399, 333] on div "2,080 W" at bounding box center [282, 334] width 374 height 55
click at [688, 328] on div "1,650 W" at bounding box center [842, 334] width 374 height 55
copy div "1,650"
click at [545, 345] on div "20% less TDP" at bounding box center [561, 353] width 186 height 17
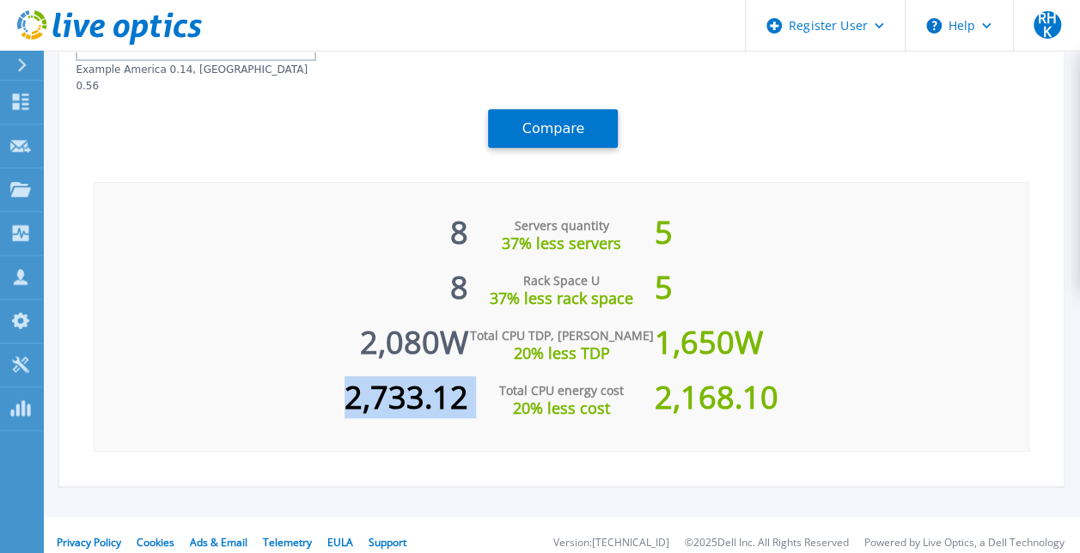
drag, startPoint x: 352, startPoint y: 382, endPoint x: 486, endPoint y: 370, distance: 133.7
click at [486, 370] on div "8 Servers quantity 37% less servers 5 8 Rack Space U 37% less rack space 5 2,08…" at bounding box center [562, 317] width 936 height 270
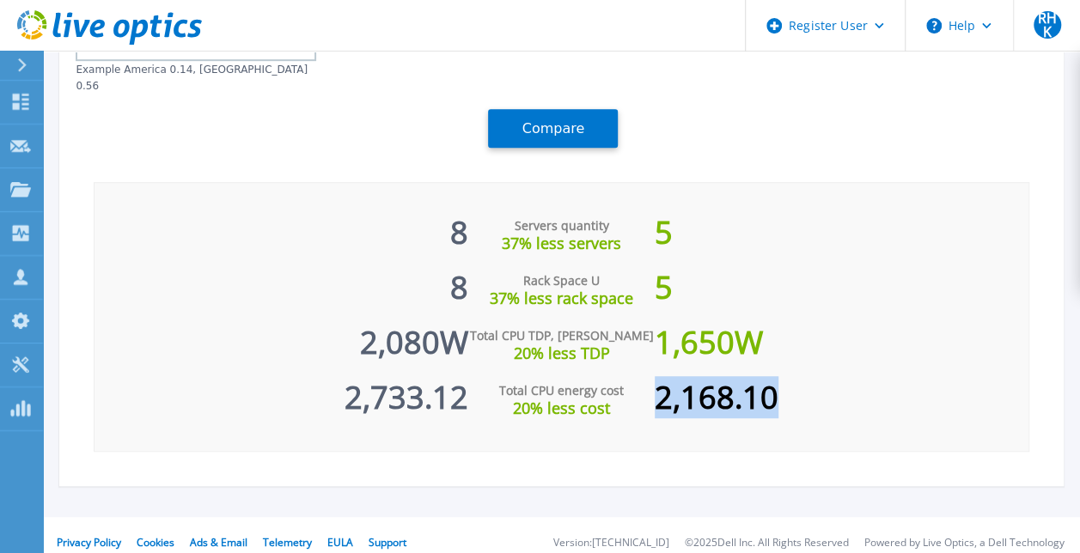
drag, startPoint x: 652, startPoint y: 392, endPoint x: 859, endPoint y: 377, distance: 207.6
click at [859, 377] on div "8 Servers quantity 37% less servers 5 8 Rack Space U 37% less rack space 5 2,08…" at bounding box center [562, 317] width 936 height 270
click at [505, 307] on div "Total CPU TDP, Watts 20% less TDP" at bounding box center [561, 334] width 186 height 55
